Goal: Task Accomplishment & Management: Use online tool/utility

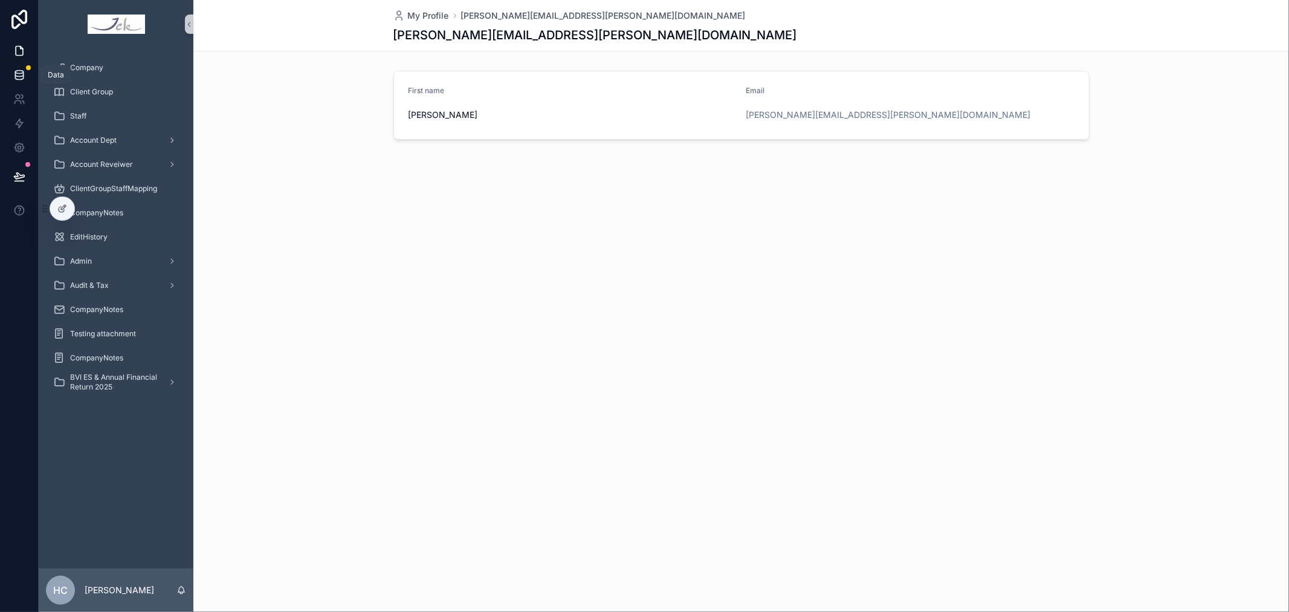
click at [21, 67] on link at bounding box center [19, 75] width 38 height 24
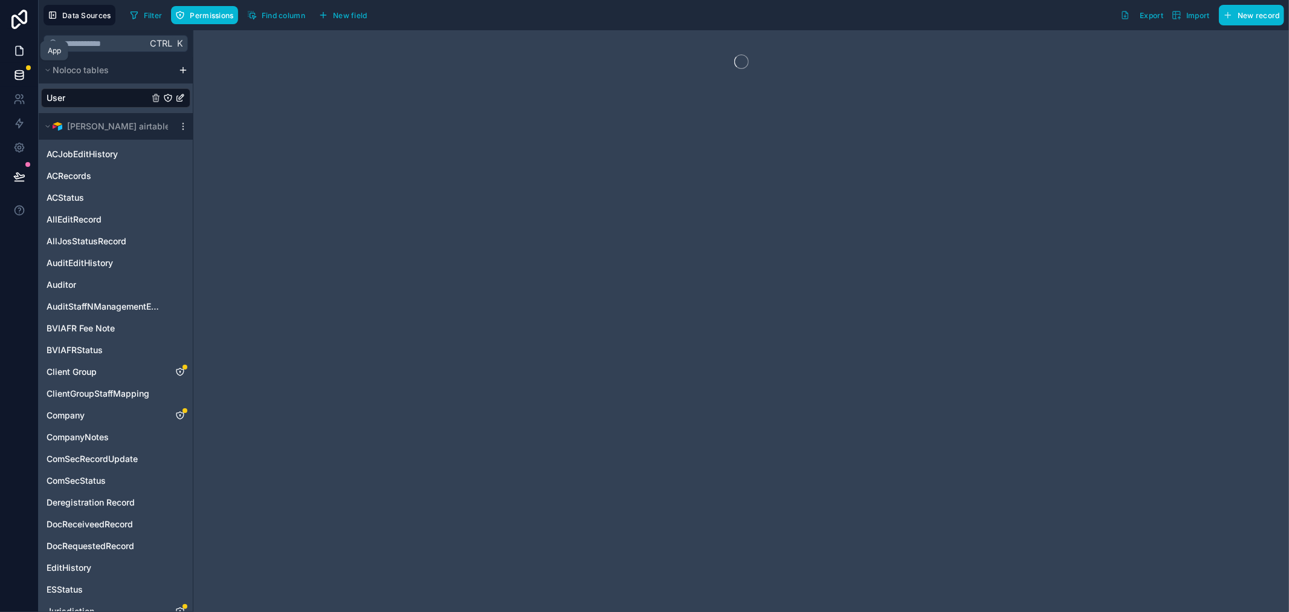
click at [22, 50] on icon at bounding box center [19, 51] width 12 height 12
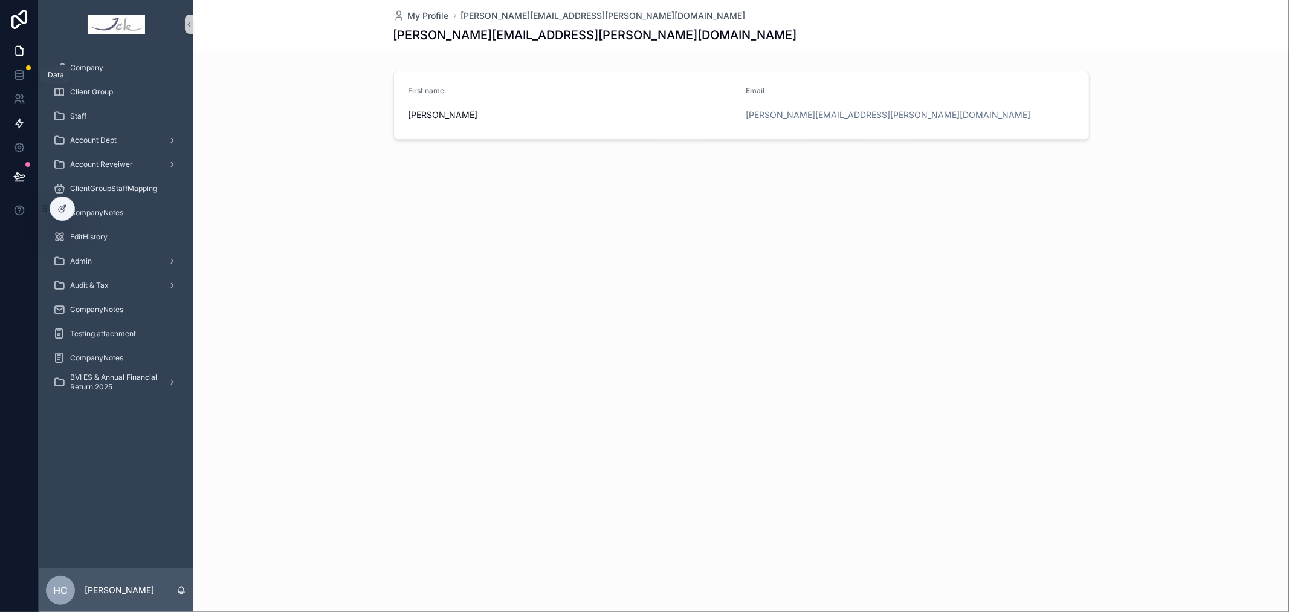
drag, startPoint x: 22, startPoint y: 77, endPoint x: 37, endPoint y: 119, distance: 44.7
click at [22, 77] on icon at bounding box center [19, 77] width 8 height 5
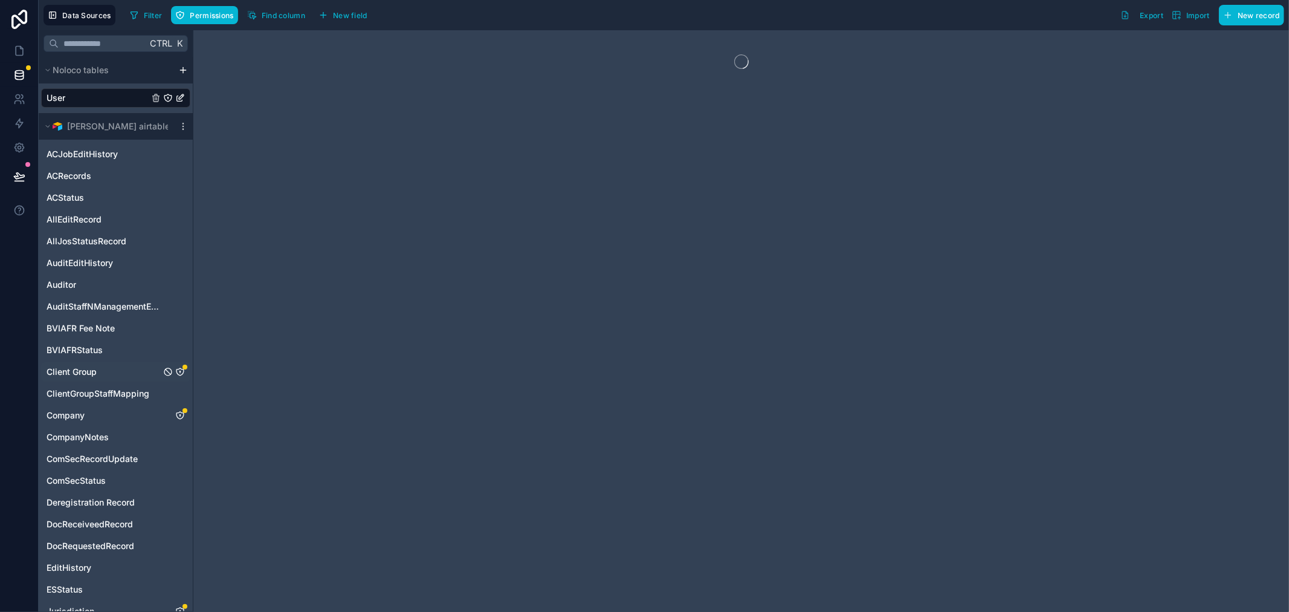
click at [134, 375] on div "Client Group" at bounding box center [115, 371] width 149 height 19
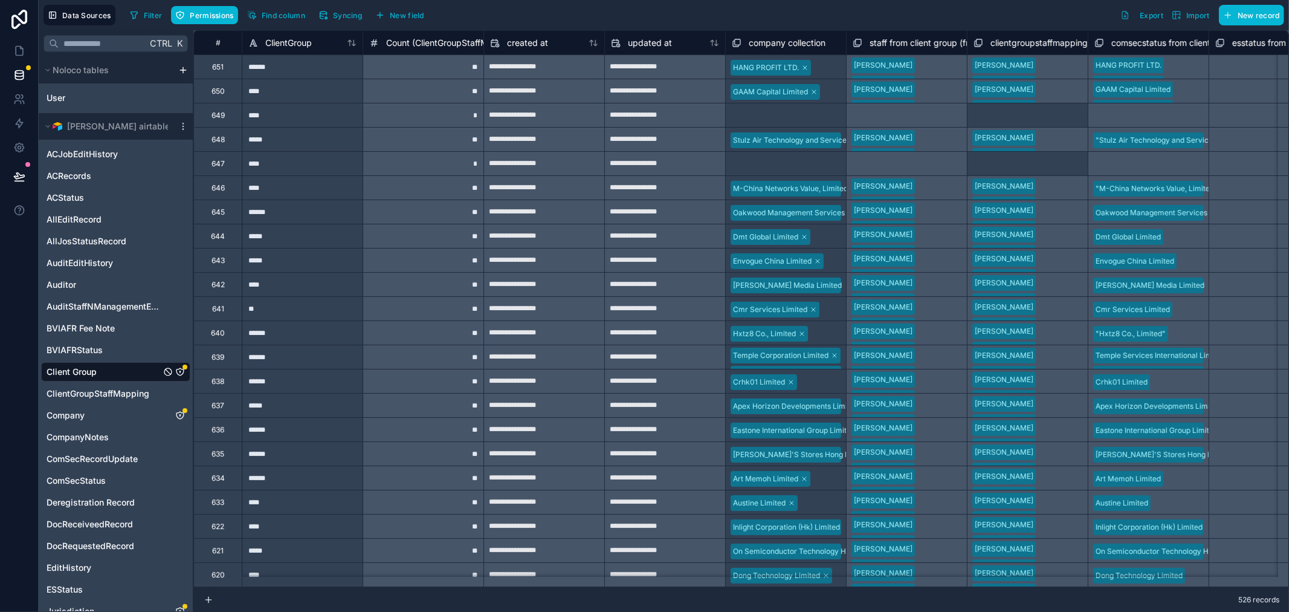
click at [180, 371] on icon "Client Group" at bounding box center [179, 371] width 1 height 1
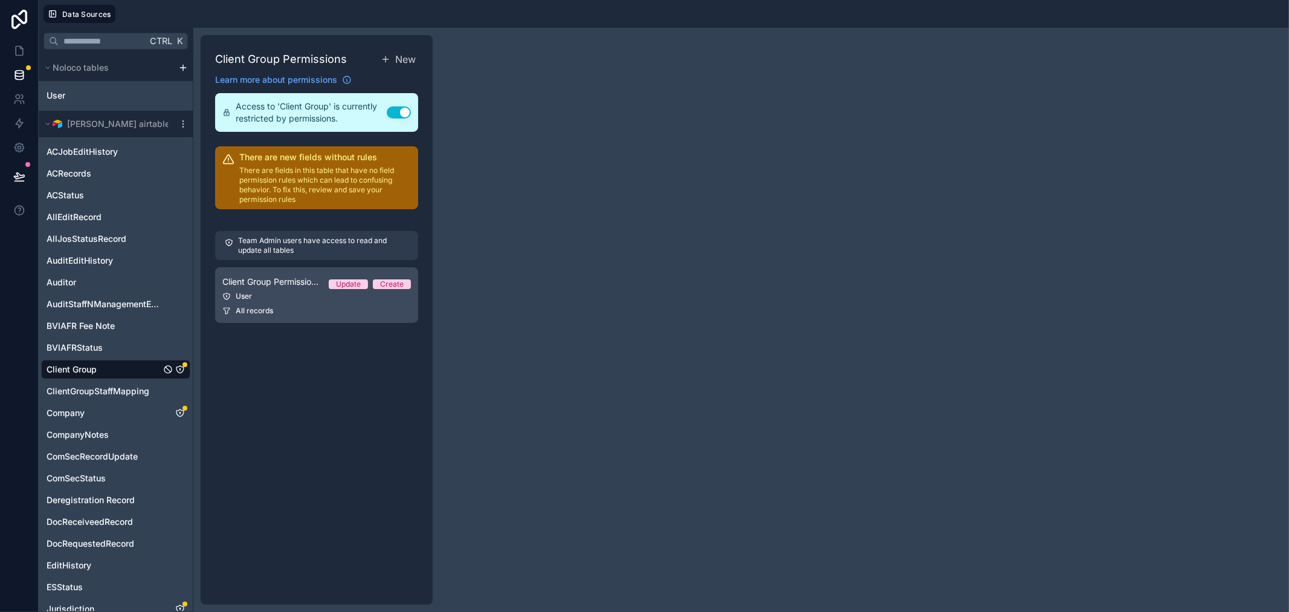
click at [289, 292] on div "User" at bounding box center [316, 296] width 189 height 10
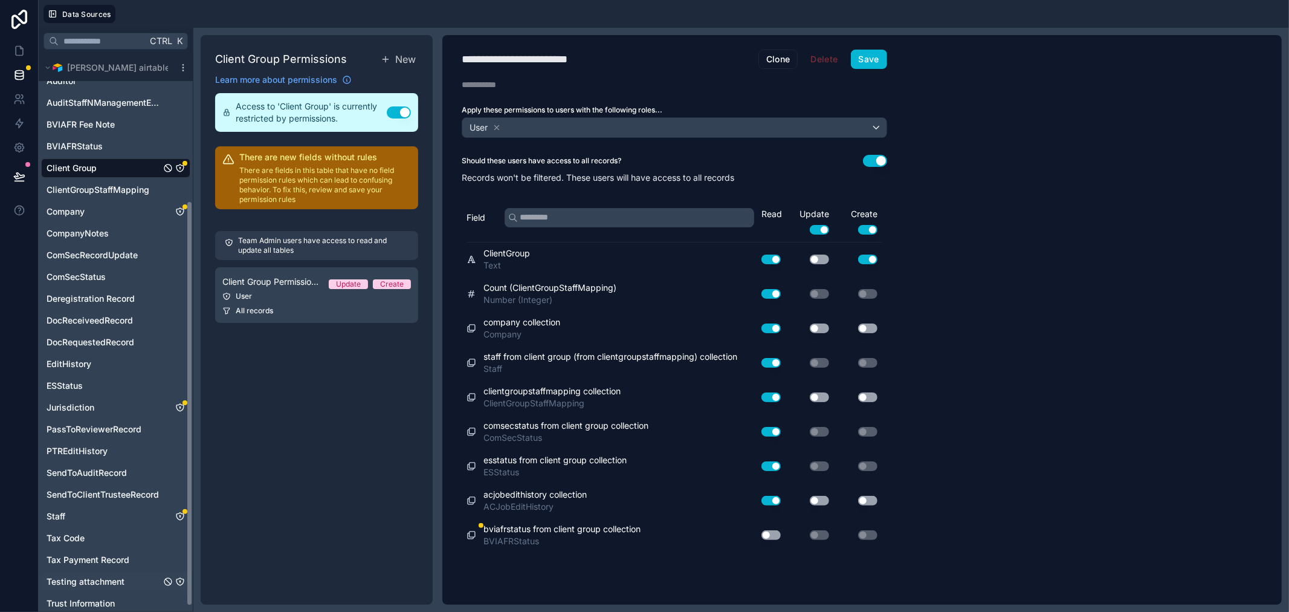
scroll to position [208, 0]
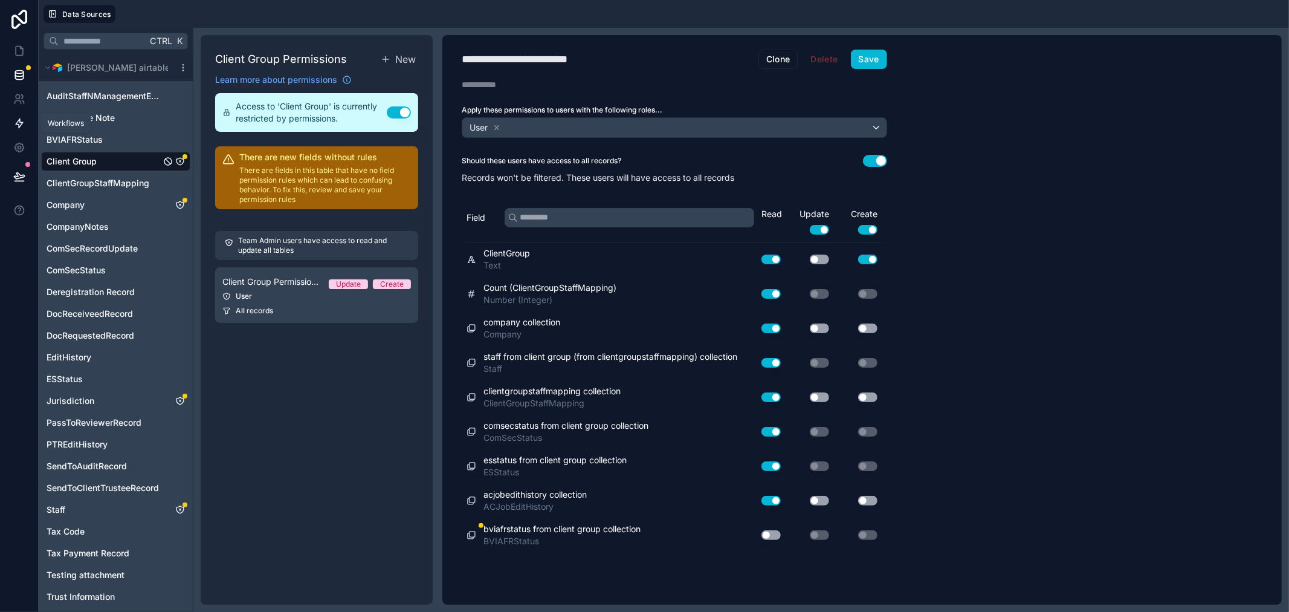
click at [15, 120] on icon at bounding box center [19, 123] width 12 height 12
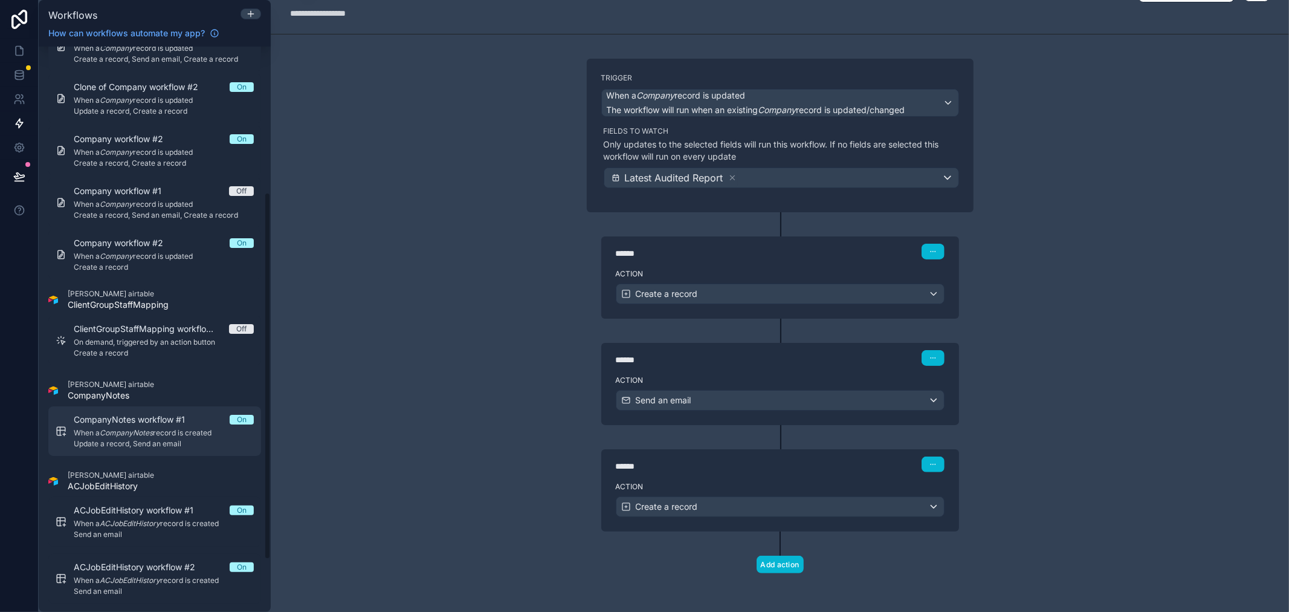
scroll to position [305, 0]
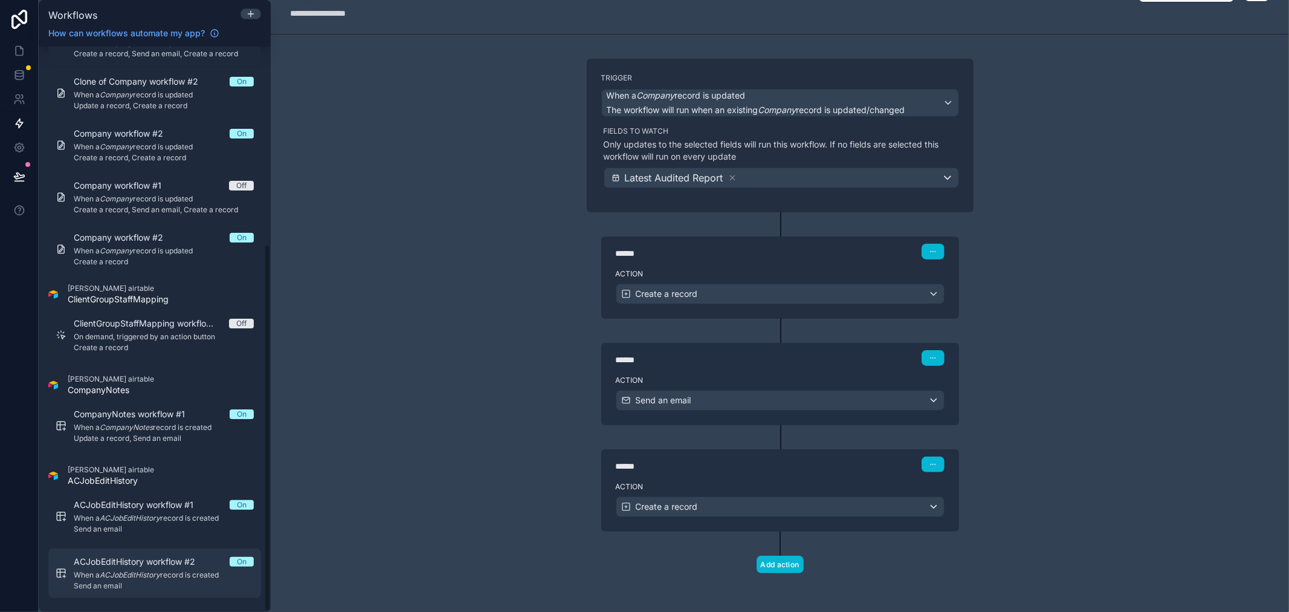
click at [146, 582] on span "Send an email" at bounding box center [164, 586] width 180 height 10
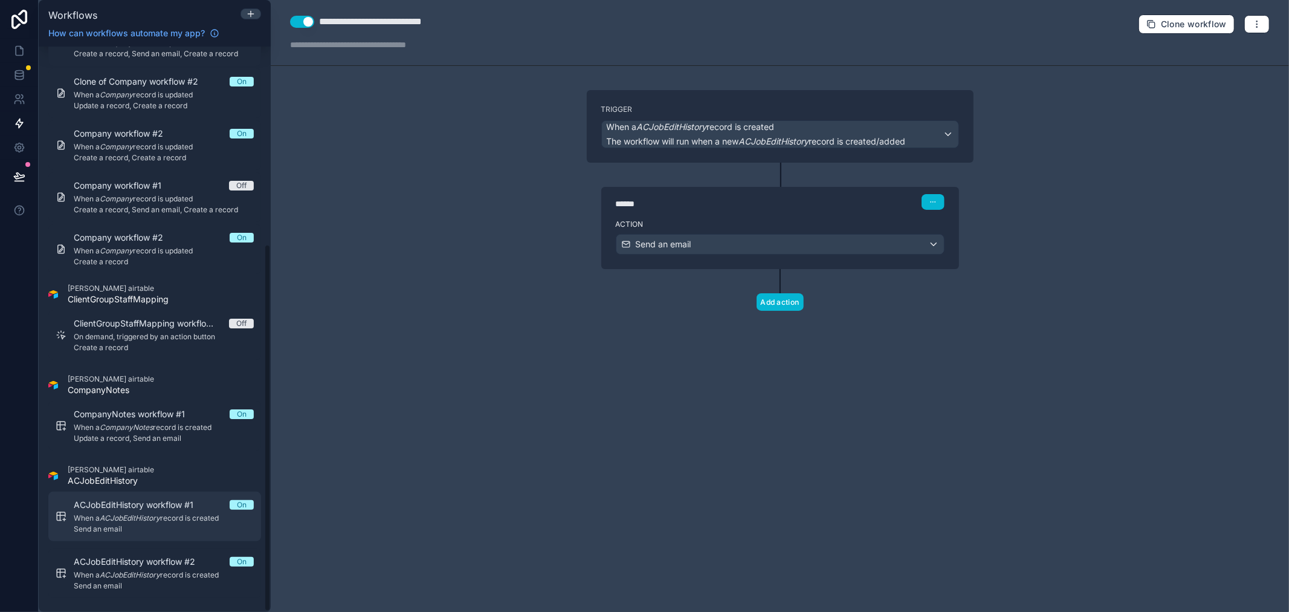
click at [128, 532] on span "Send an email" at bounding box center [164, 529] width 180 height 10
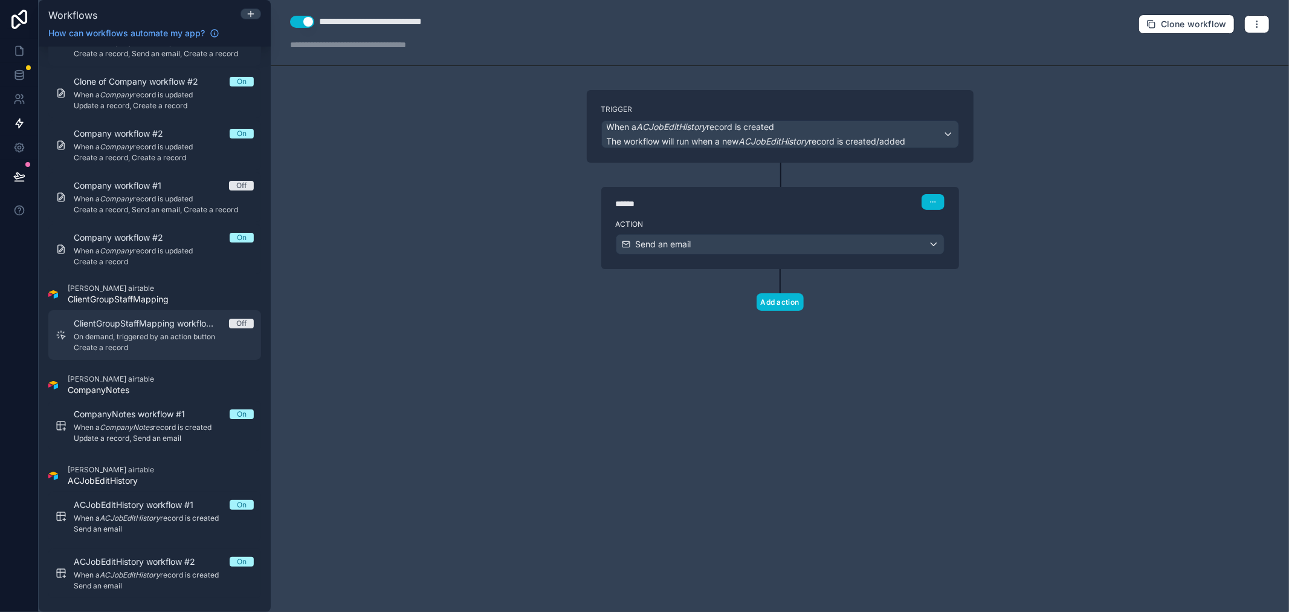
click at [167, 318] on span "ClientGroupStaffMapping workflow #1" at bounding box center [151, 323] width 155 height 12
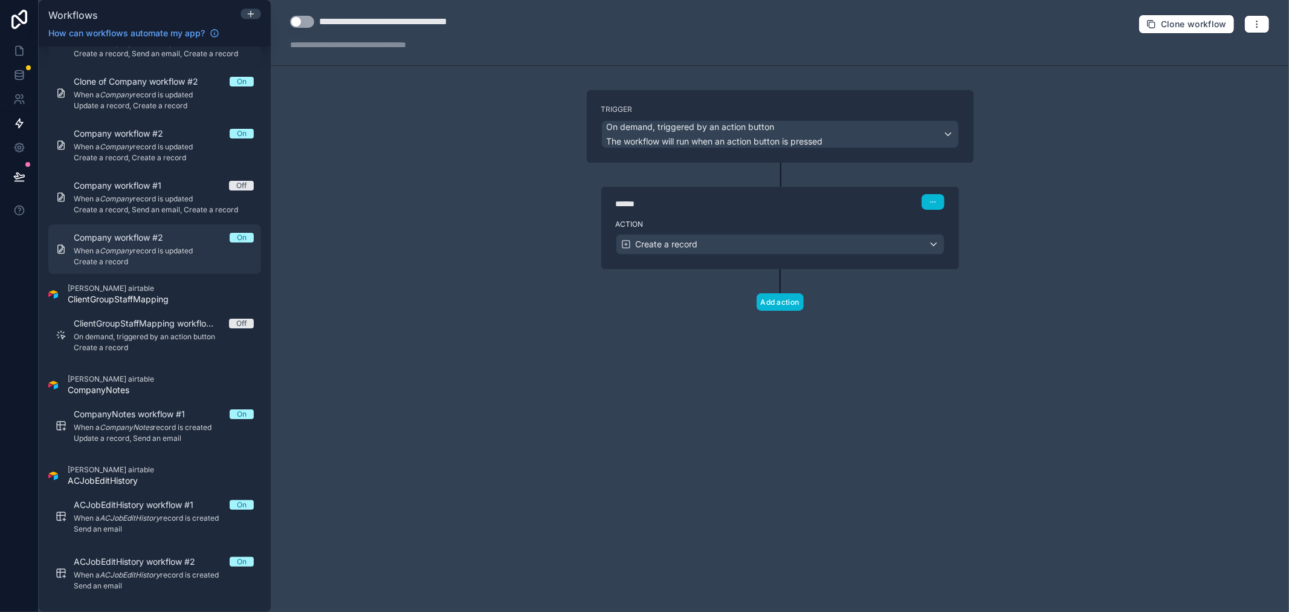
click at [173, 260] on span "Create a record" at bounding box center [164, 262] width 180 height 10
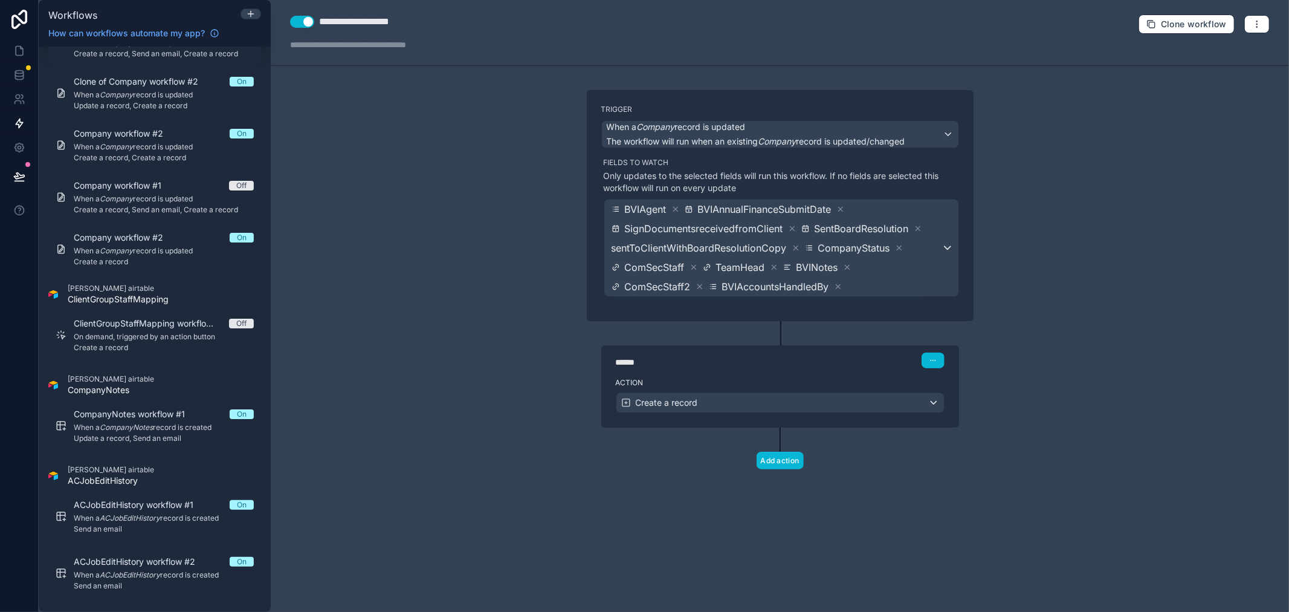
click at [816, 367] on div "****** Step 1" at bounding box center [780, 360] width 329 height 16
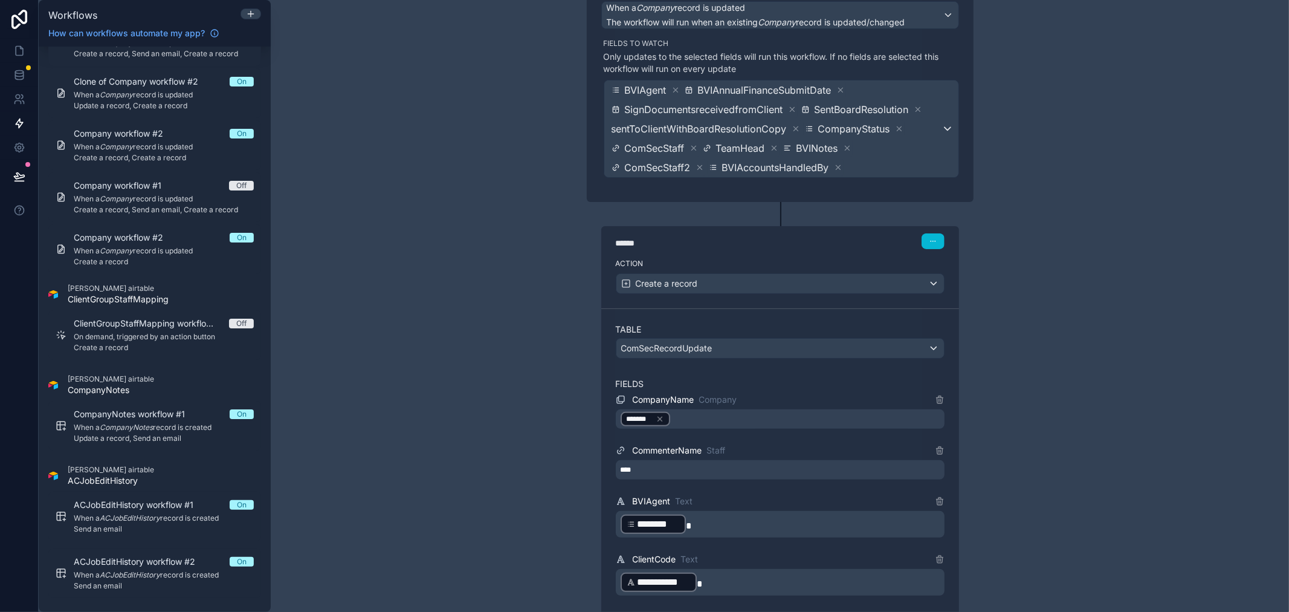
scroll to position [134, 0]
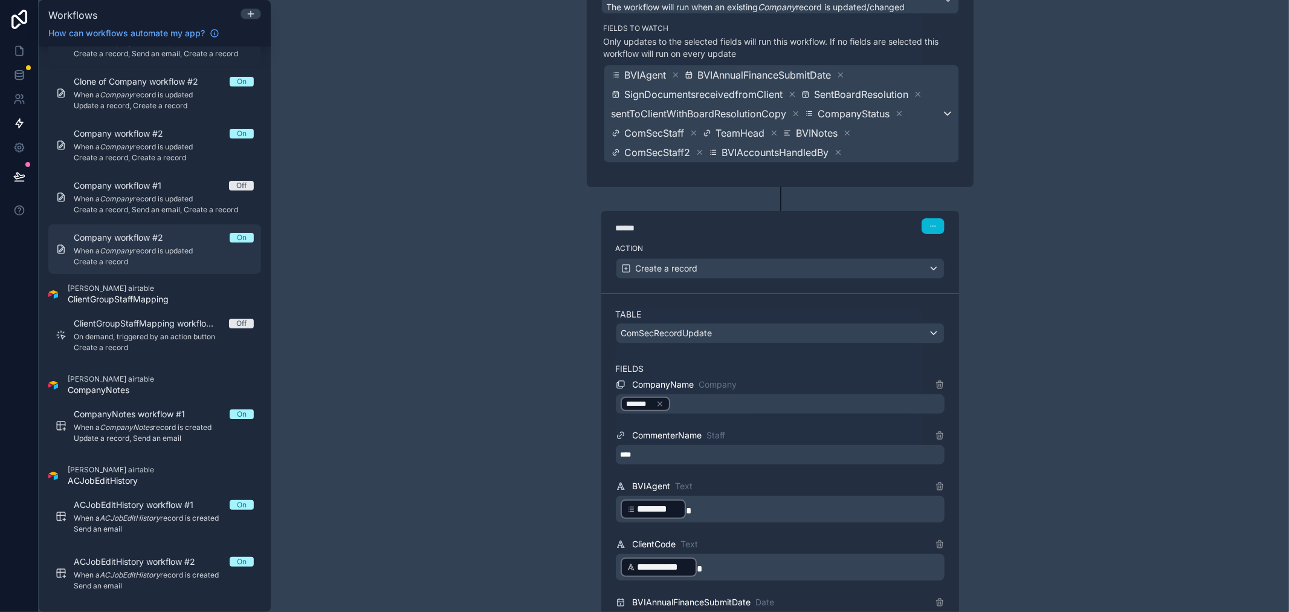
click at [145, 231] on span "Company workflow #2" at bounding box center [126, 237] width 104 height 12
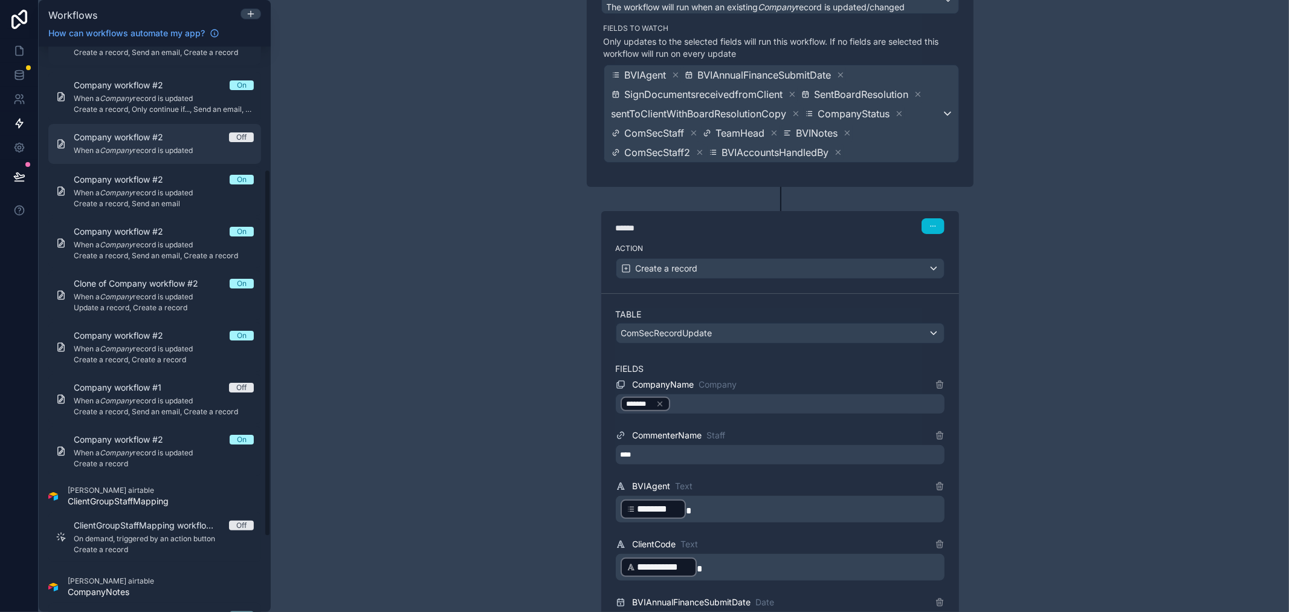
scroll to position [36, 0]
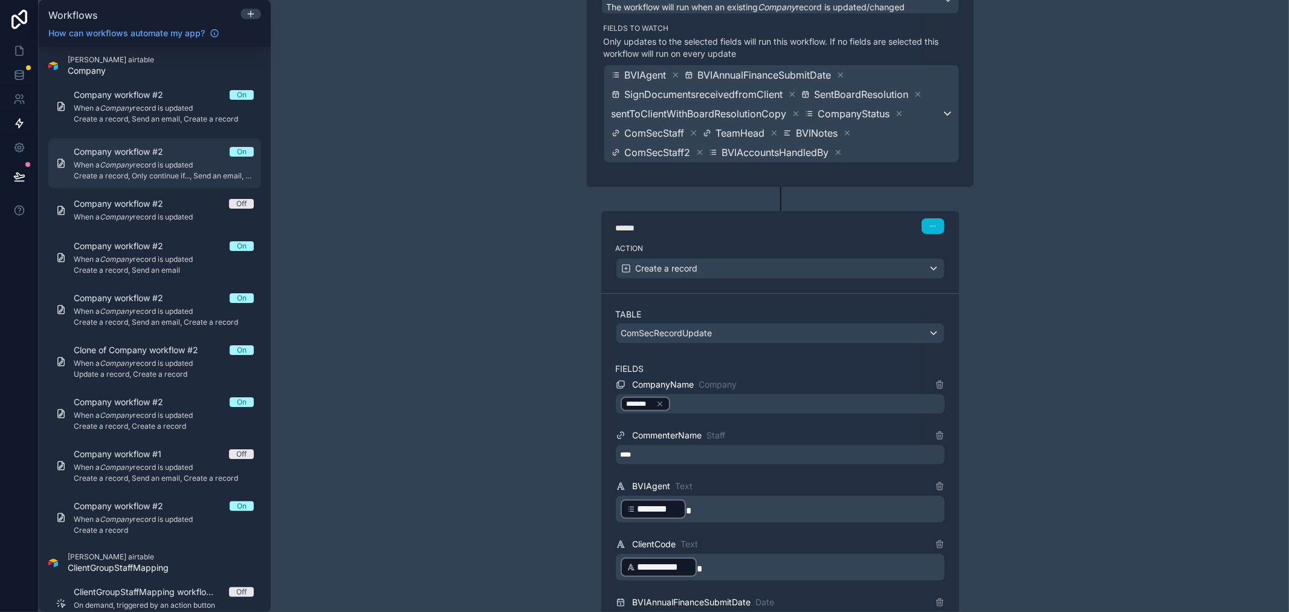
click at [164, 171] on span "Create a record, Only continue if..., Send an email, Create a record" at bounding box center [164, 176] width 180 height 10
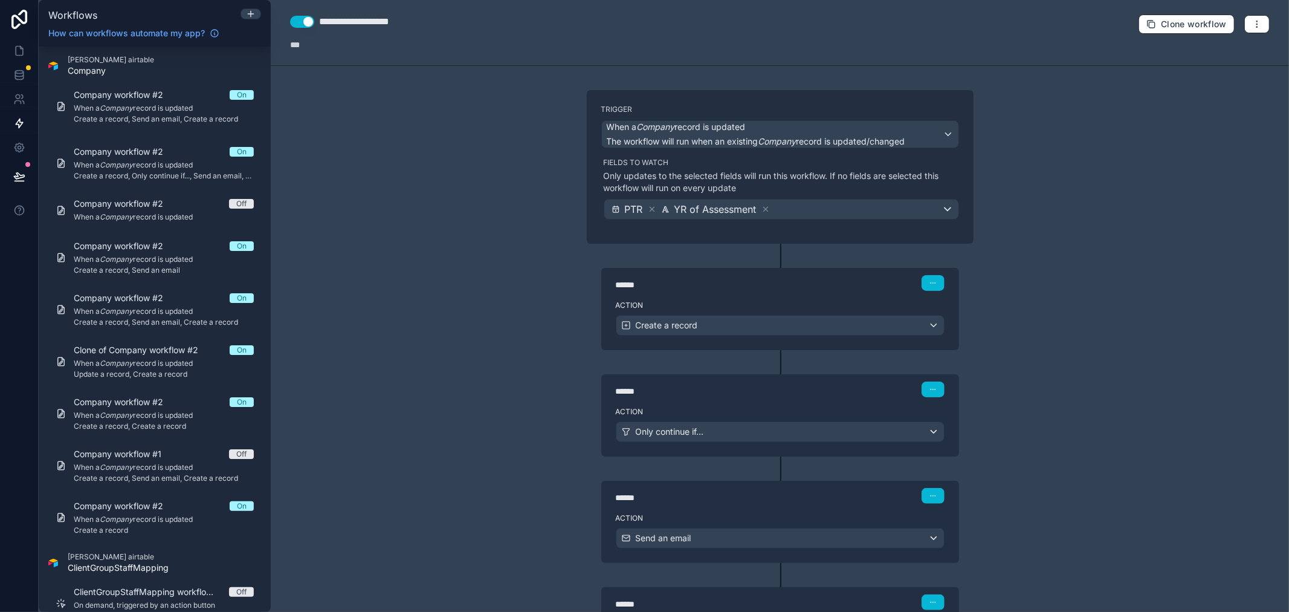
click at [758, 285] on div "******" at bounding box center [706, 285] width 181 height 12
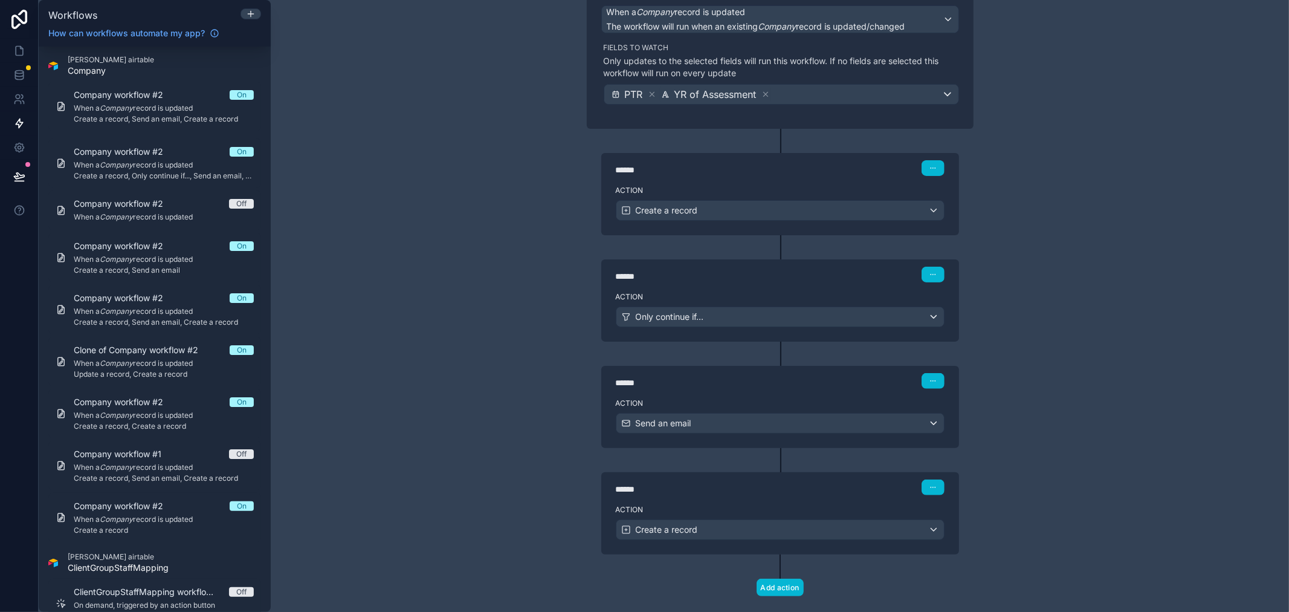
scroll to position [134, 0]
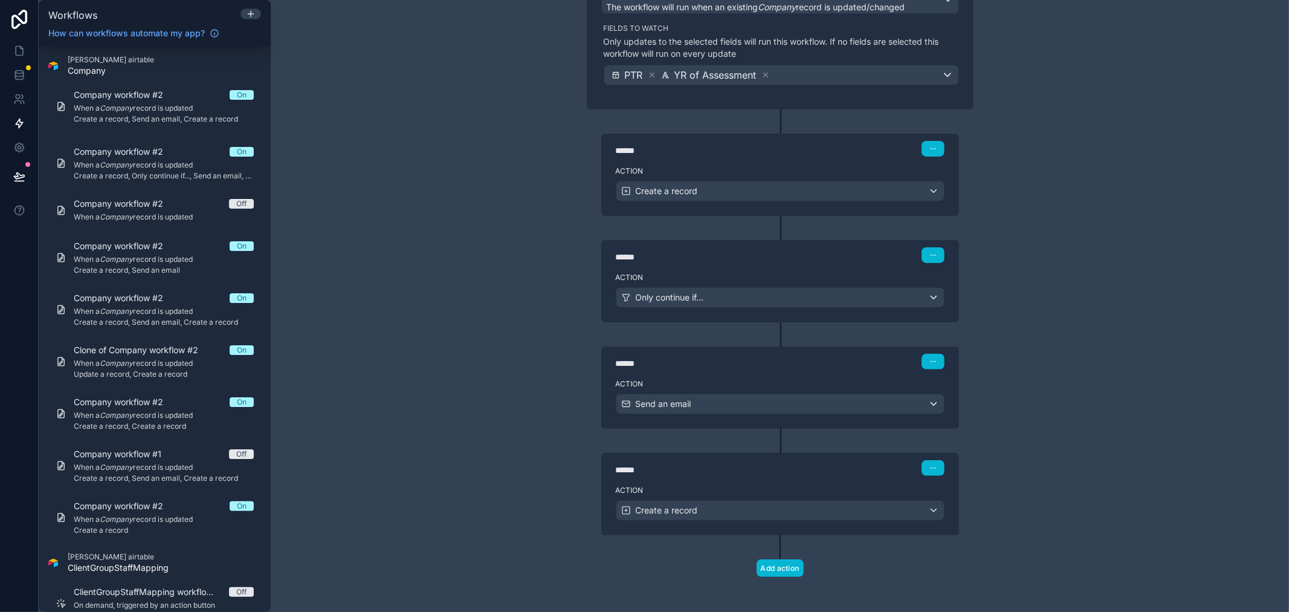
click at [760, 155] on div "******" at bounding box center [706, 150] width 181 height 12
click at [833, 195] on div "Create a record" at bounding box center [780, 190] width 328 height 19
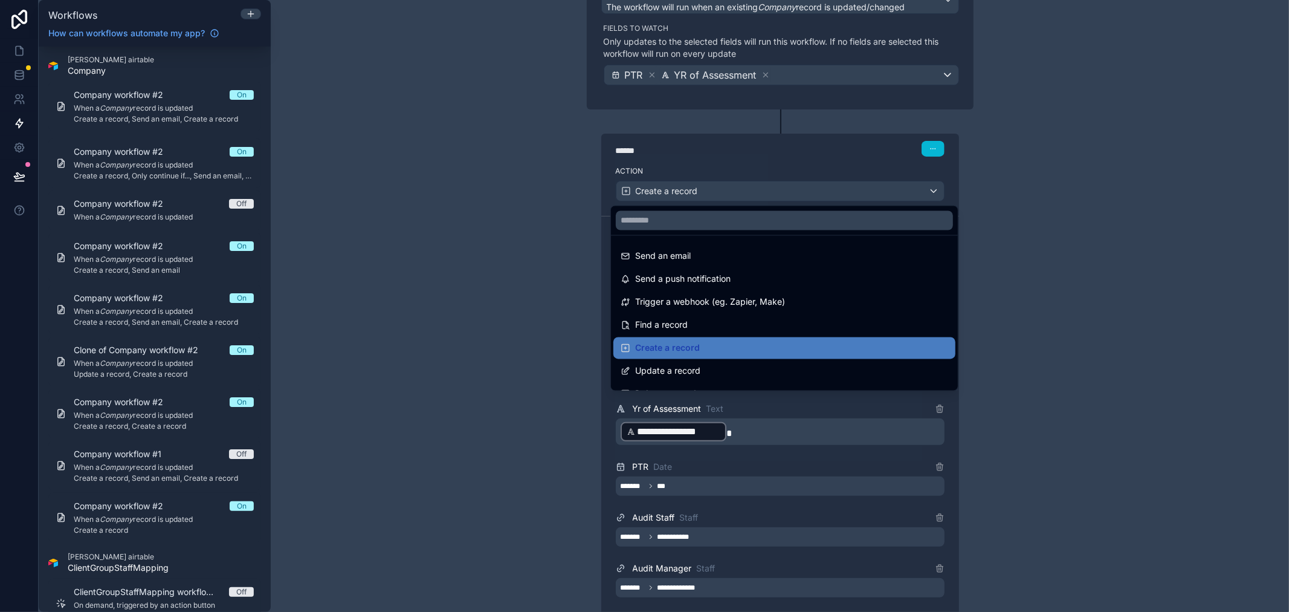
click at [839, 166] on div at bounding box center [644, 306] width 1289 height 612
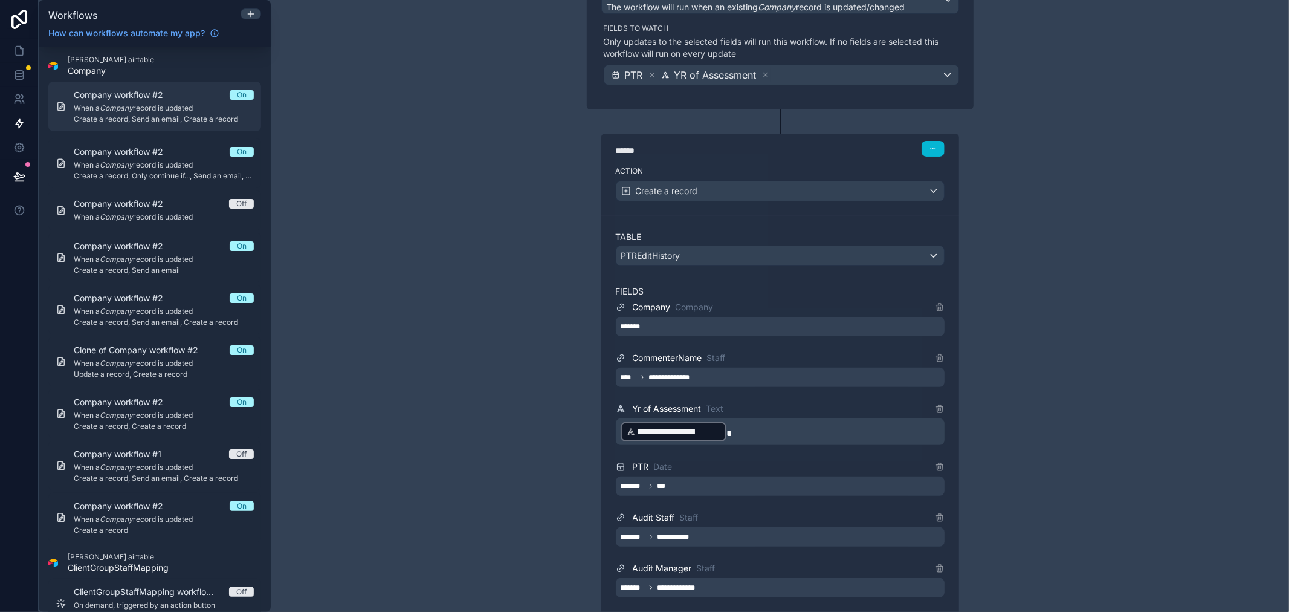
click at [155, 112] on span "When a Company record is updated" at bounding box center [164, 108] width 180 height 10
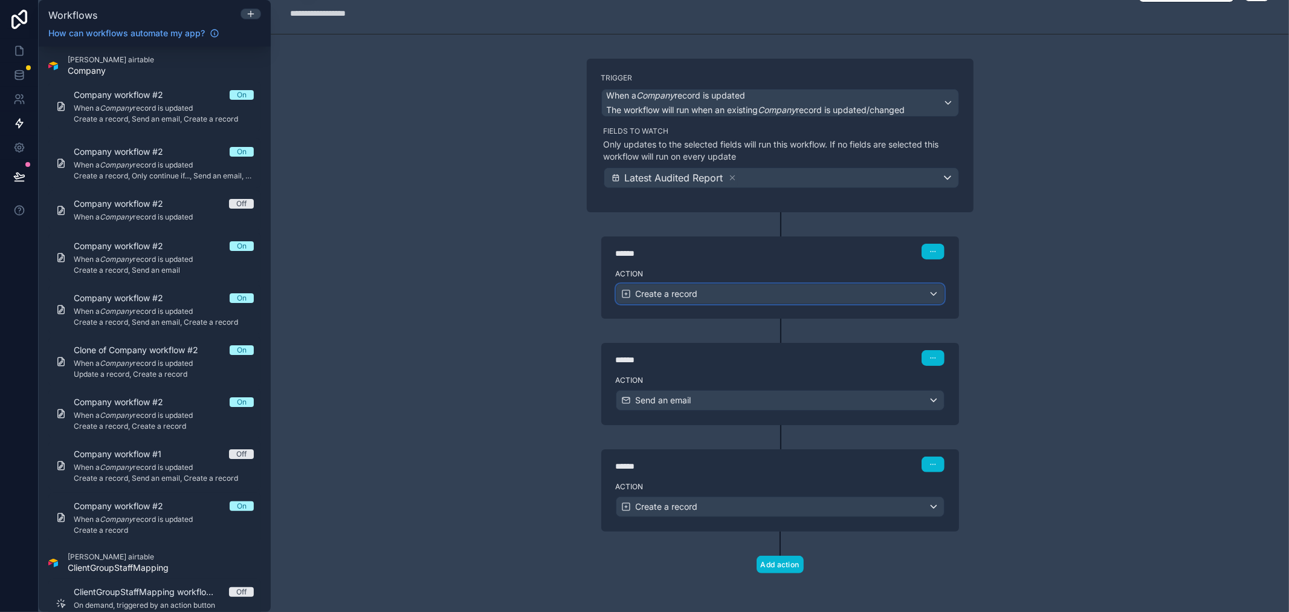
click at [694, 296] on div "Create a record" at bounding box center [780, 293] width 328 height 19
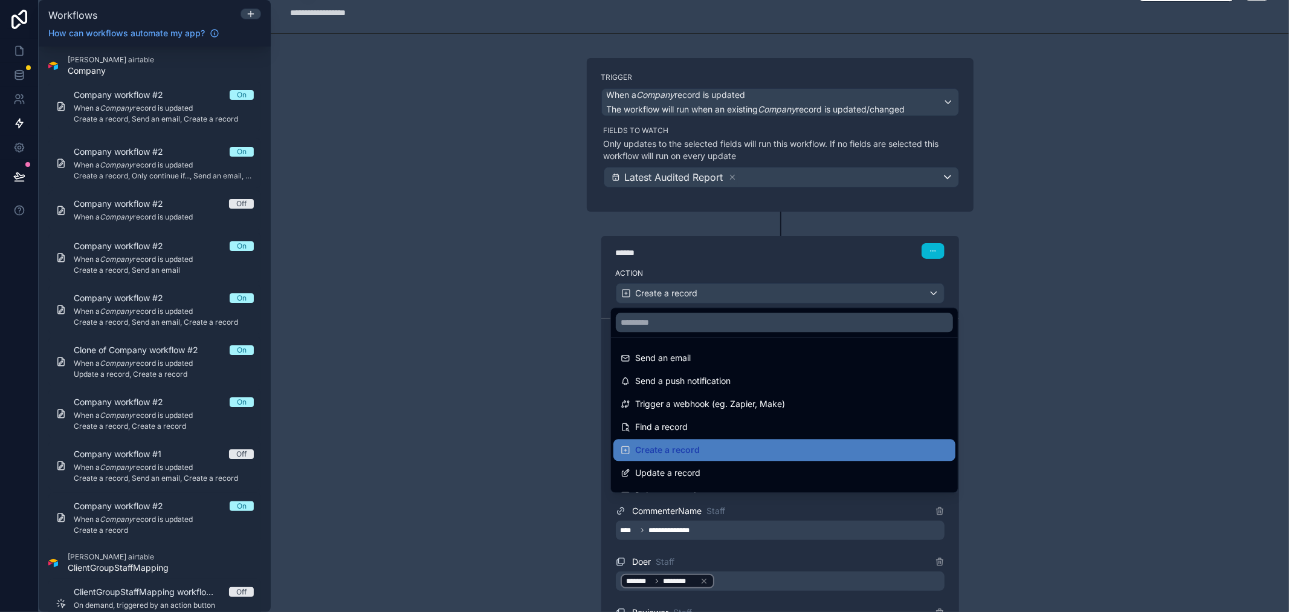
click at [772, 269] on div at bounding box center [644, 306] width 1289 height 612
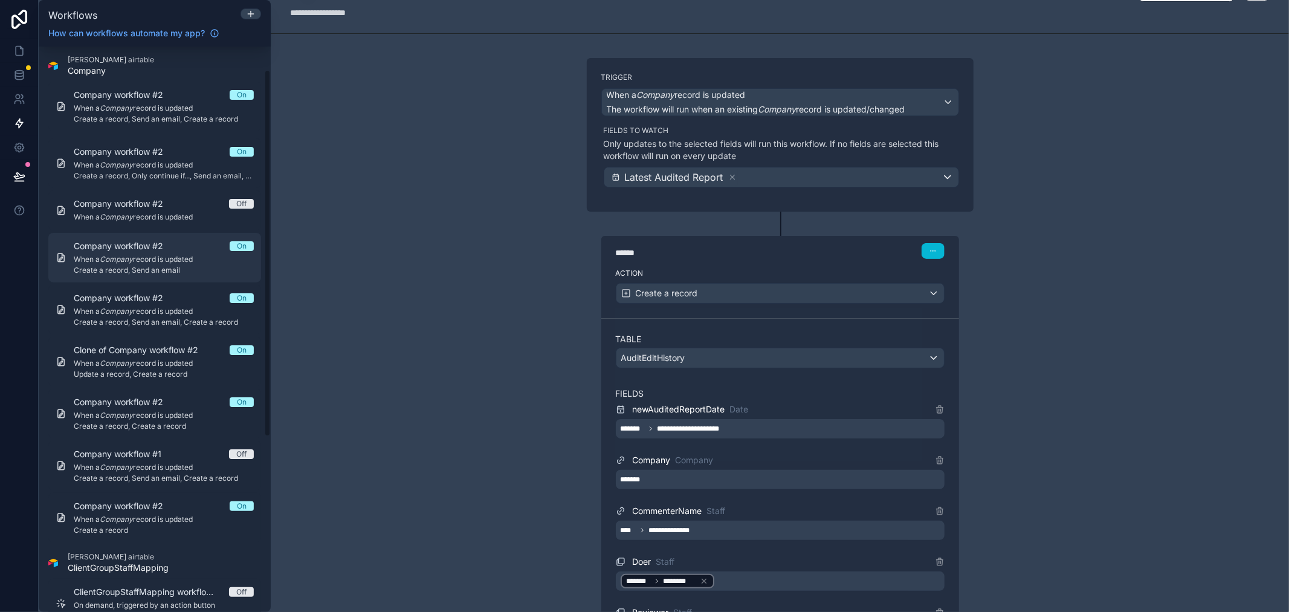
click at [137, 254] on span "When a Company record is updated" at bounding box center [164, 259] width 180 height 10
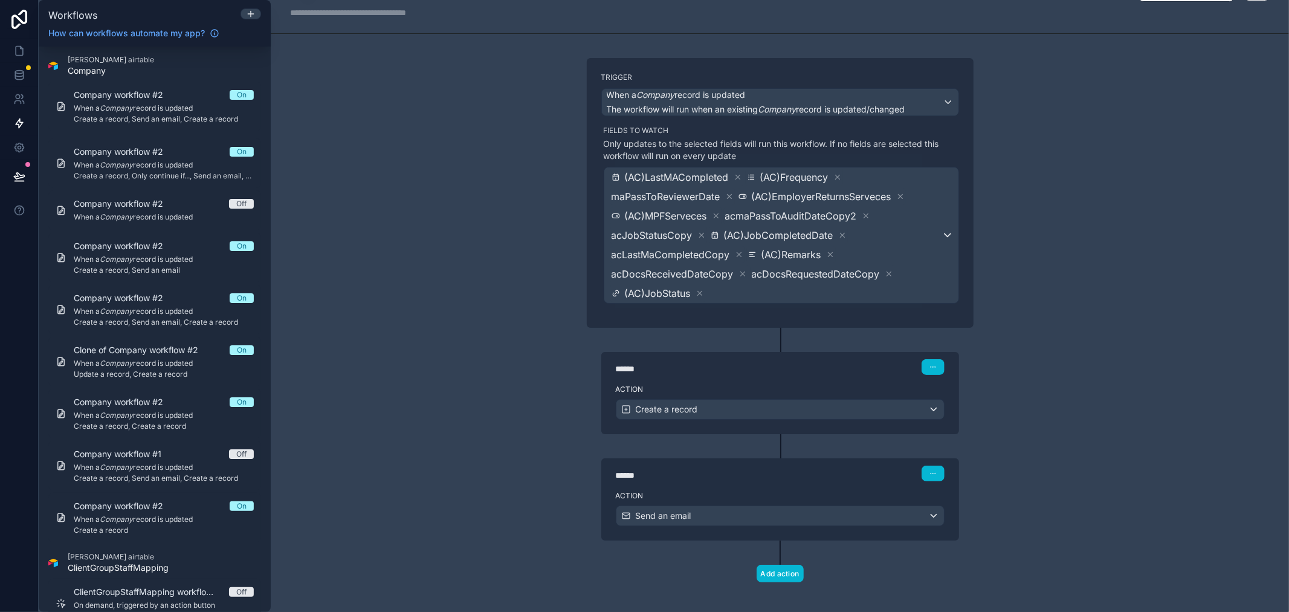
scroll to position [41, 0]
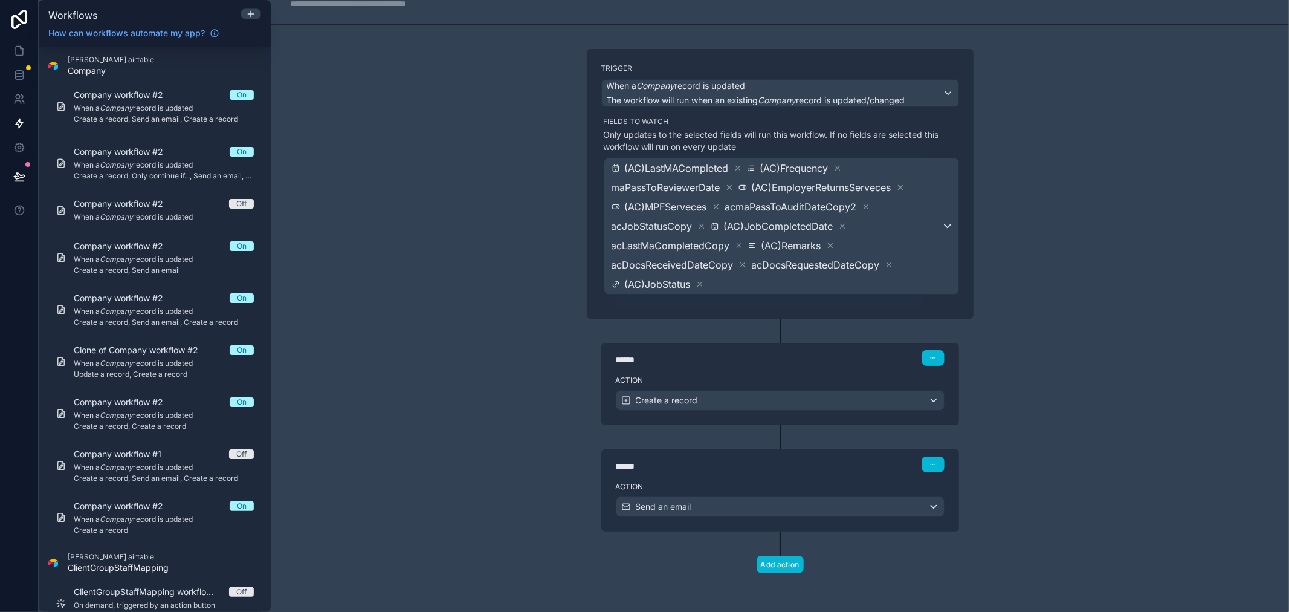
click at [738, 387] on div "Action Create a record" at bounding box center [780, 397] width 358 height 54
